Goal: Complete application form

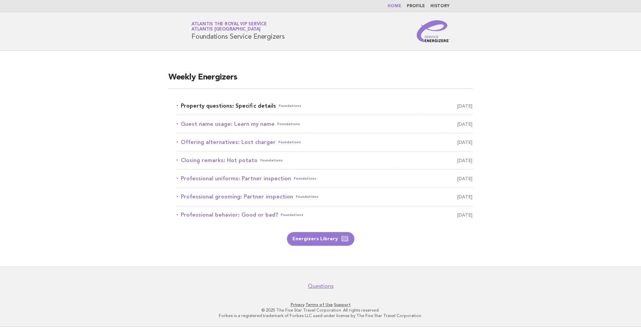
click at [254, 107] on link "Property questions: Specific details Foundations September 27" at bounding box center [325, 106] width 296 height 10
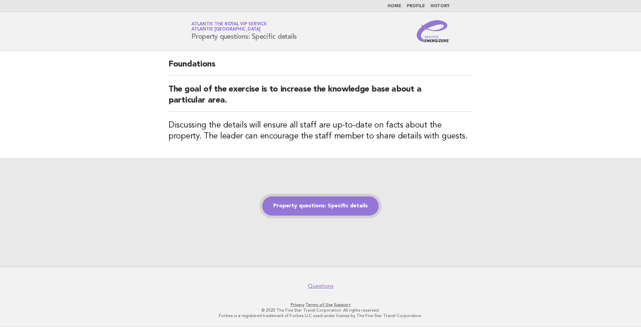
click at [358, 199] on link "Property questions: Specific details" at bounding box center [320, 205] width 116 height 19
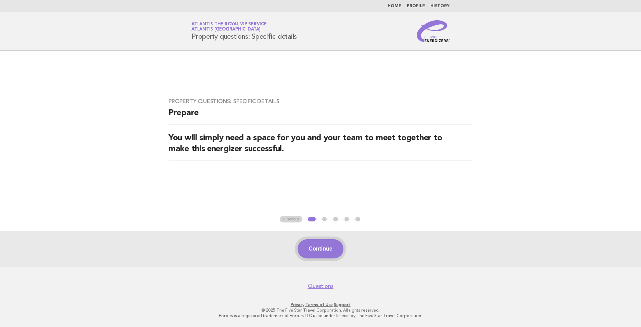
click at [324, 248] on button "Continue" at bounding box center [321, 248] width 46 height 19
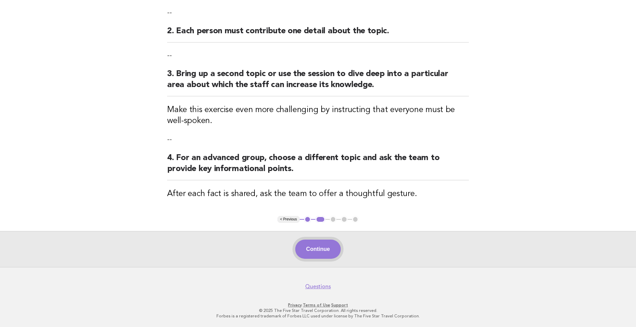
click at [309, 245] on button "Continue" at bounding box center [318, 249] width 46 height 19
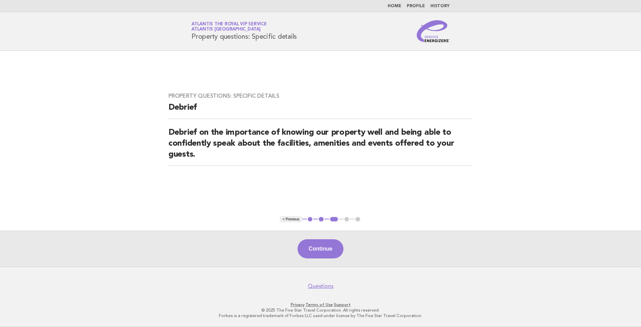
click at [322, 254] on button "Continue" at bounding box center [321, 248] width 46 height 19
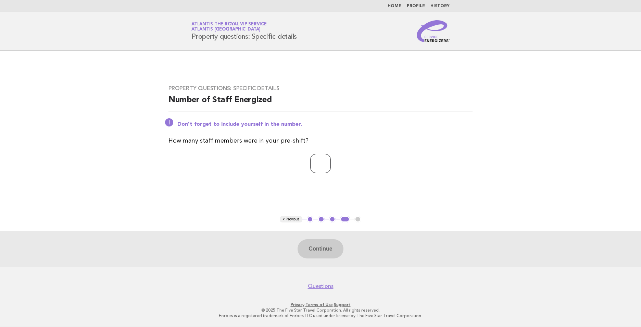
click at [310, 165] on input "number" at bounding box center [320, 163] width 21 height 19
type input "*"
click at [321, 248] on button "Continue" at bounding box center [321, 248] width 46 height 19
